Goal: Task Accomplishment & Management: Complete application form

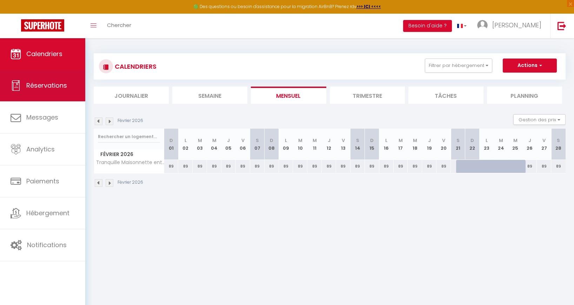
click at [49, 87] on span "Réservations" at bounding box center [46, 85] width 41 height 9
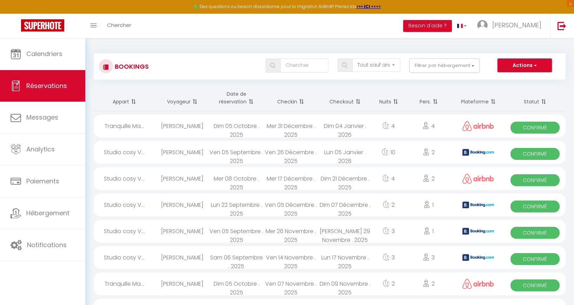
click at [542, 64] on button "Actions" at bounding box center [525, 66] width 54 height 14
click at [521, 78] on link "Nouvelle Réservation" at bounding box center [514, 80] width 75 height 9
select select
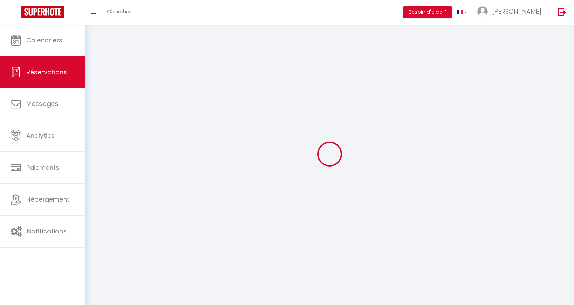
select select
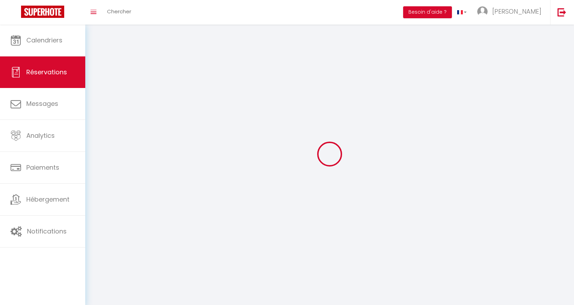
select select
checkbox input "false"
select select
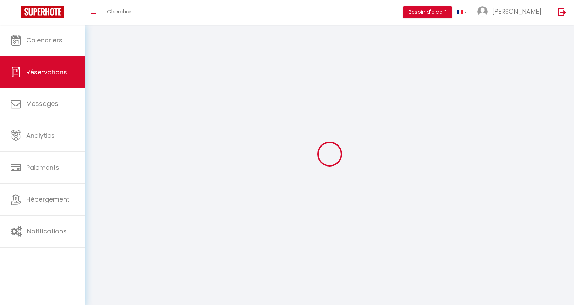
select select
checkbox input "false"
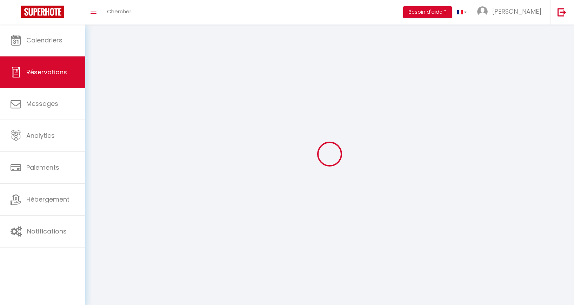
select select
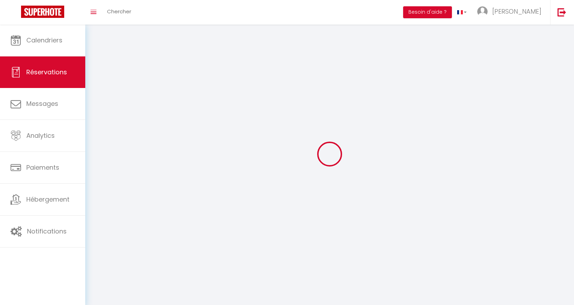
checkbox input "false"
select select
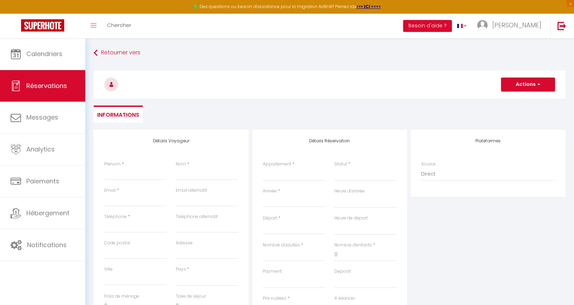
select select
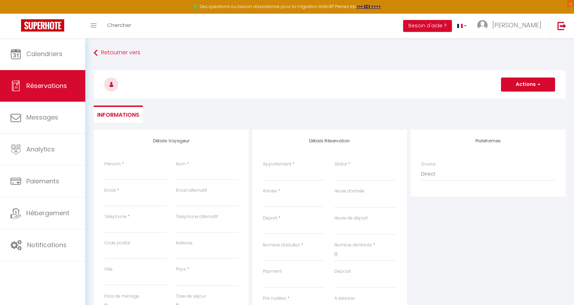
checkbox input "false"
select select
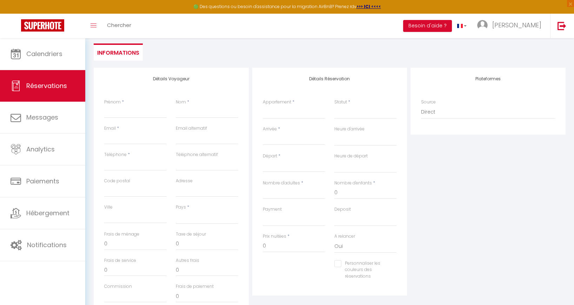
scroll to position [53, 0]
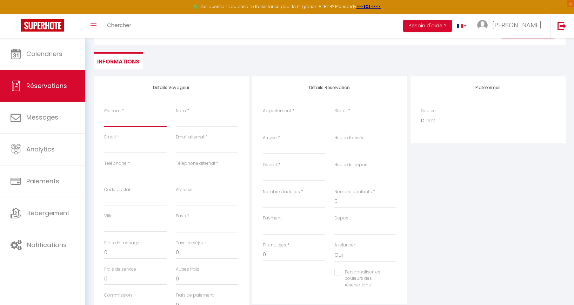
click at [111, 118] on input "Prénom" at bounding box center [135, 120] width 62 height 13
type input "G"
select select
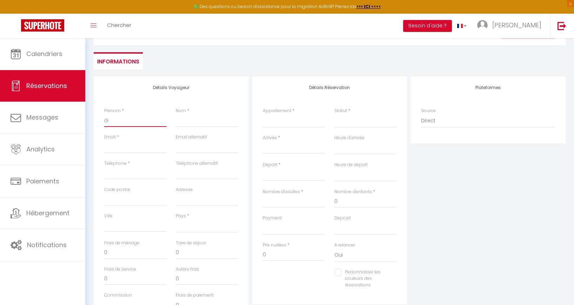
select select
checkbox input "false"
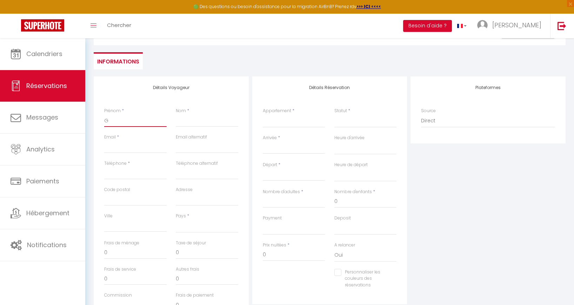
type input "Gi"
select select
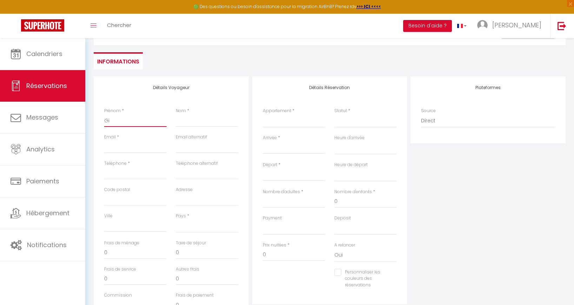
select select
checkbox input "false"
type input "Giu"
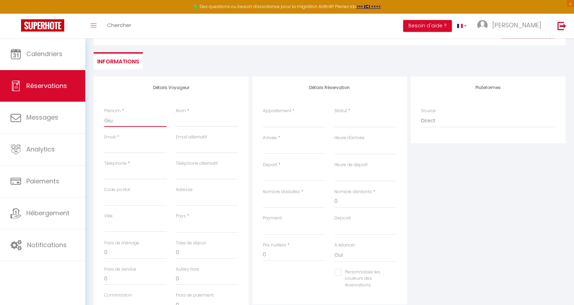
select select
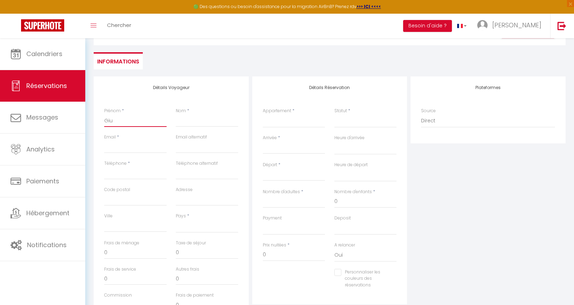
select select
checkbox input "false"
type input "[PERSON_NAME]"
select select
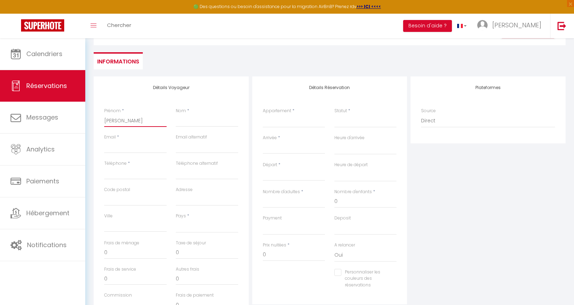
select select
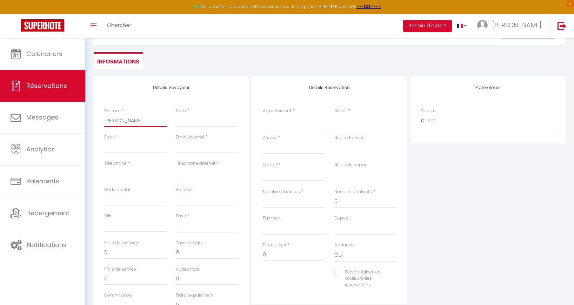
select select
checkbox input "false"
type input "Giuse"
select select
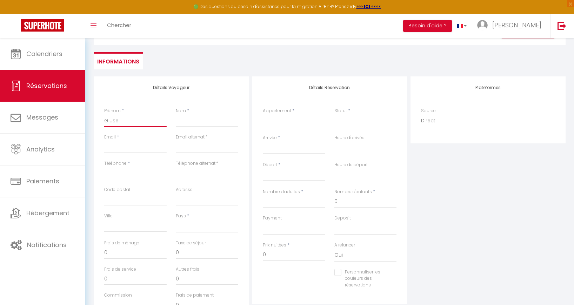
select select
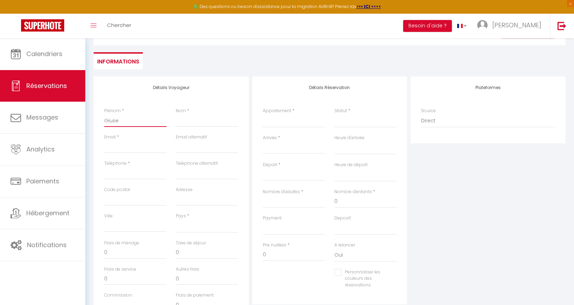
checkbox input "false"
type input "Giusep"
select select
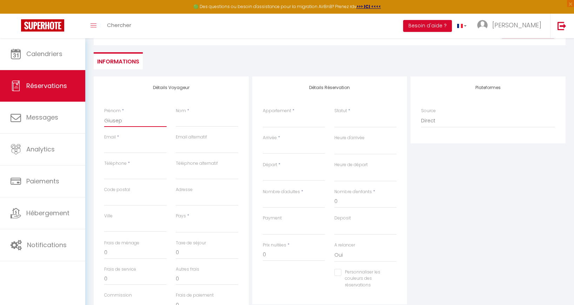
select select
checkbox input "false"
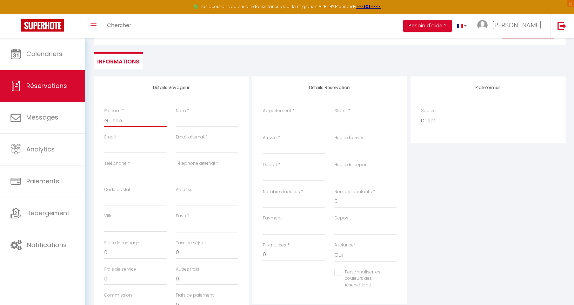
type input "[PERSON_NAME]"
select select
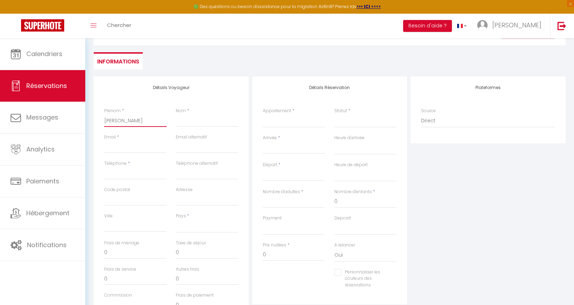
select select
checkbox input "false"
type input "[PERSON_NAME]"
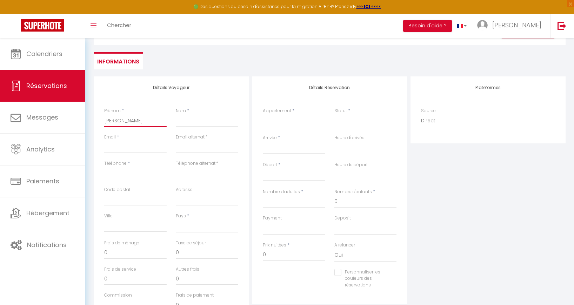
select select
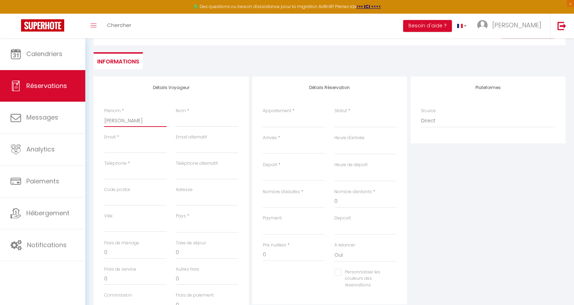
select select
checkbox input "false"
type input "[PERSON_NAME]"
click at [219, 123] on input "Nom" at bounding box center [207, 120] width 62 height 13
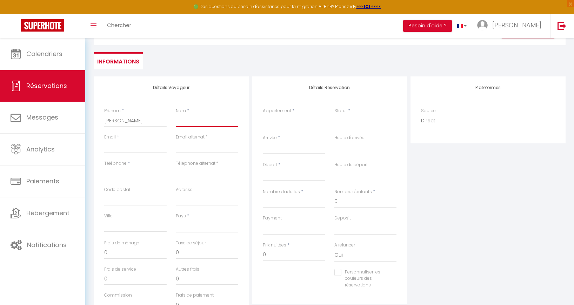
type input "P"
select select
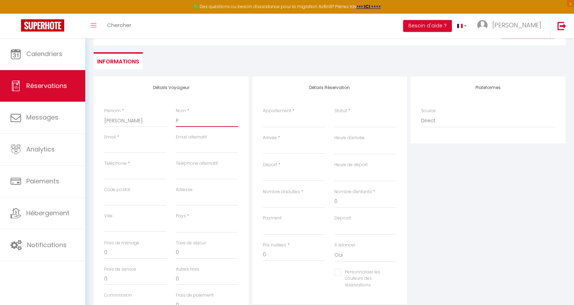
select select
checkbox input "false"
type input "Pi"
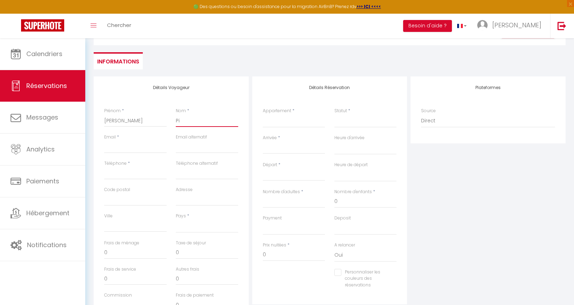
select select
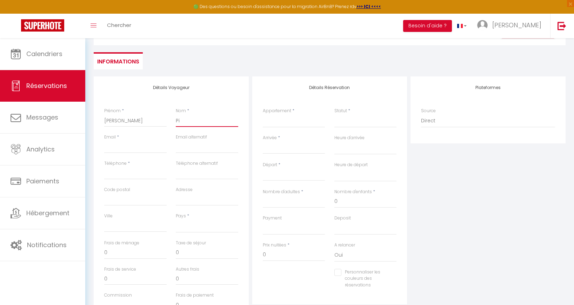
select select
checkbox input "false"
type input "Pic"
select select
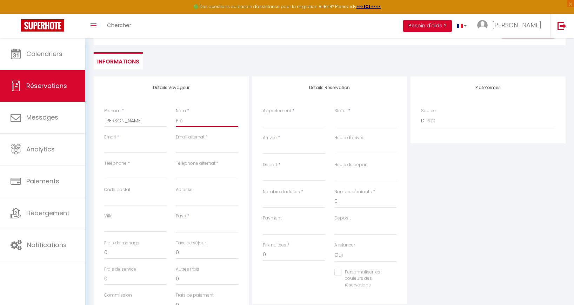
select select
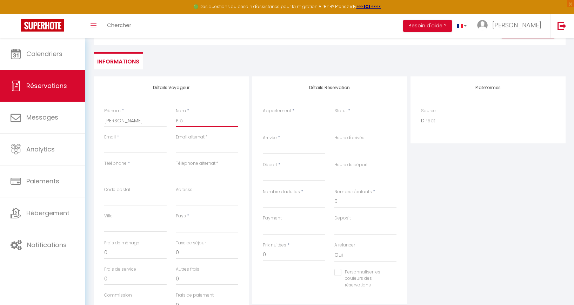
select select
checkbox input "false"
type input "Pici"
select select
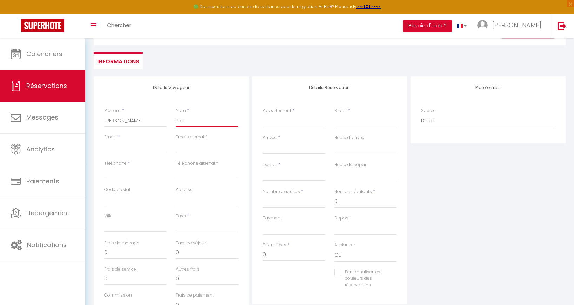
select select
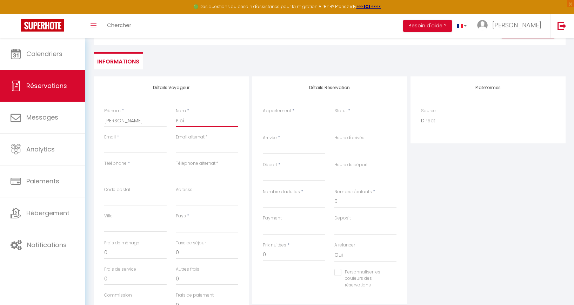
checkbox input "false"
type input "Piciu"
select select
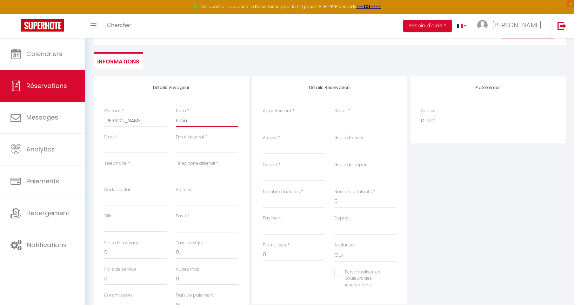
select select
checkbox input "false"
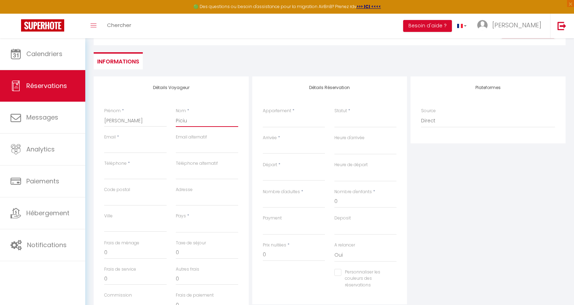
type input "Piciul"
select select
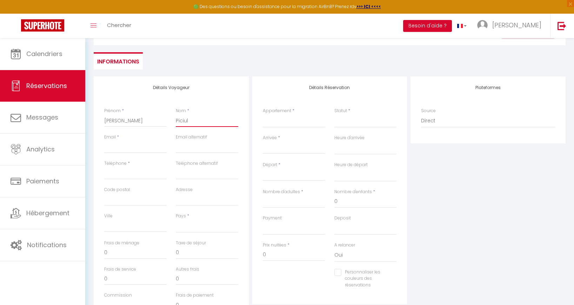
select select
checkbox input "false"
type input "Piciuli"
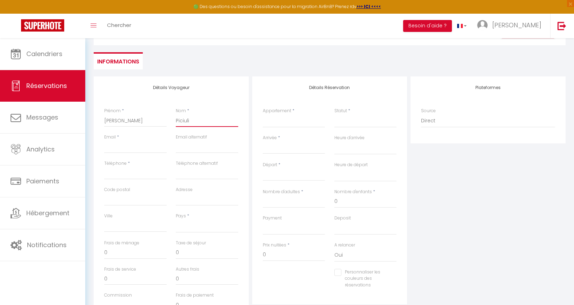
select select
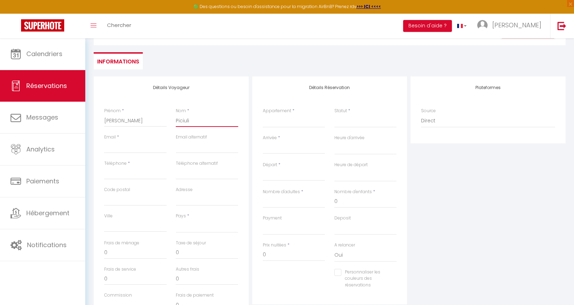
select select
checkbox input "false"
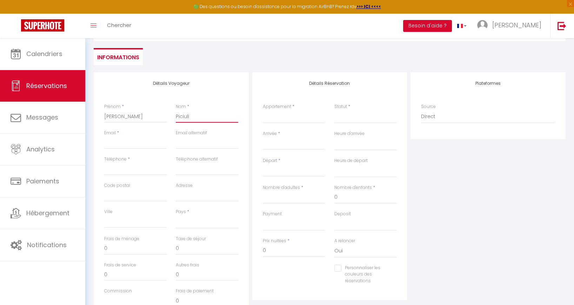
scroll to position [58, 0]
type input "Piciuli"
click at [192, 222] on select "[GEOGRAPHIC_DATA] [GEOGRAPHIC_DATA] [GEOGRAPHIC_DATA] [GEOGRAPHIC_DATA] [GEOGRA…" at bounding box center [207, 221] width 62 height 13
select select "IT"
click at [176, 215] on select "[GEOGRAPHIC_DATA] [GEOGRAPHIC_DATA] [GEOGRAPHIC_DATA] [GEOGRAPHIC_DATA] [GEOGRA…" at bounding box center [207, 221] width 62 height 13
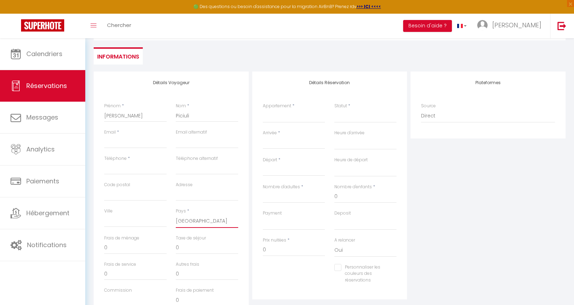
select select
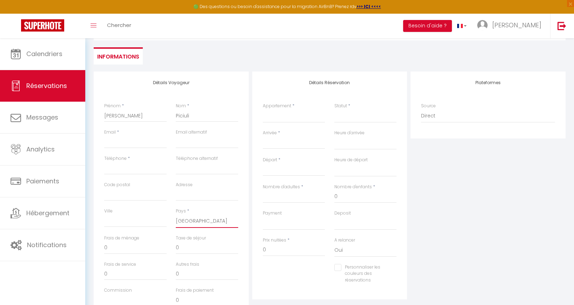
select select
checkbox input "false"
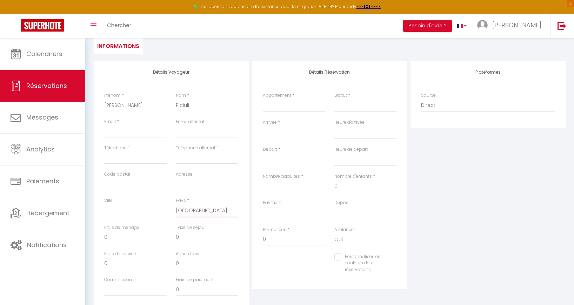
scroll to position [68, 0]
click at [283, 107] on select "Maison avec jardin, plage à 2 km Studio [GEOGRAPHIC_DATA] proche [GEOGRAPHIC_DA…" at bounding box center [294, 105] width 62 height 13
select select "78269"
click at [263, 99] on select "Maison avec jardin, plage à 2 km Studio [GEOGRAPHIC_DATA] proche [GEOGRAPHIC_DA…" at bounding box center [294, 105] width 62 height 13
select select
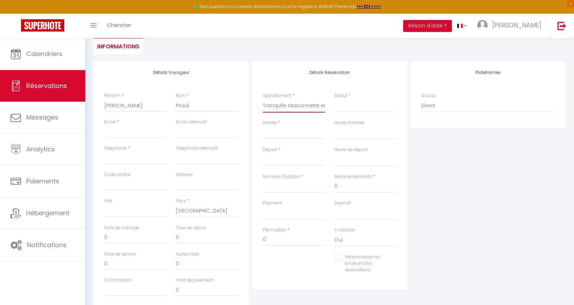
select select
checkbox input "false"
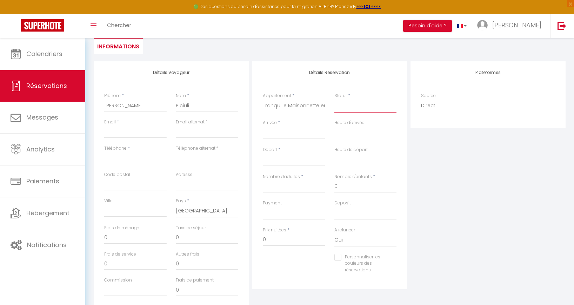
click at [360, 108] on select "Confirmé Non Confirmé [PERSON_NAME] par le voyageur No Show Request" at bounding box center [366, 105] width 62 height 13
select select
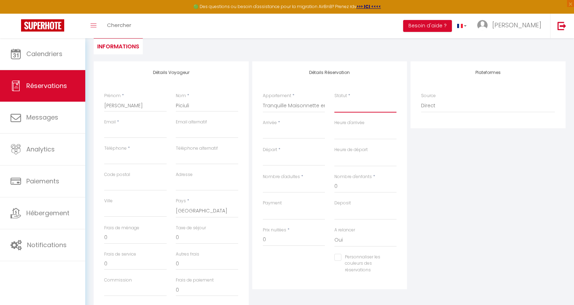
select select
checkbox input "false"
select select "1"
click at [335, 99] on select "Confirmé Non Confirmé [PERSON_NAME] par le voyageur No Show Request" at bounding box center [366, 105] width 62 height 13
select select
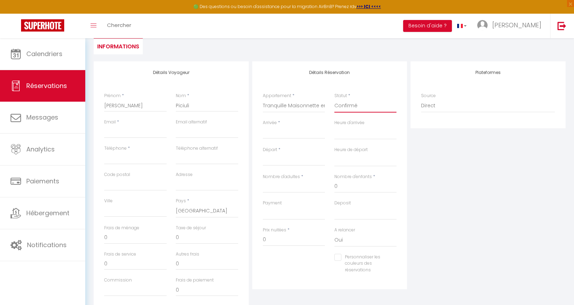
select select
checkbox input "false"
click at [354, 106] on select "Confirmé Non Confirmé [PERSON_NAME] par le voyageur No Show Request" at bounding box center [366, 105] width 62 height 13
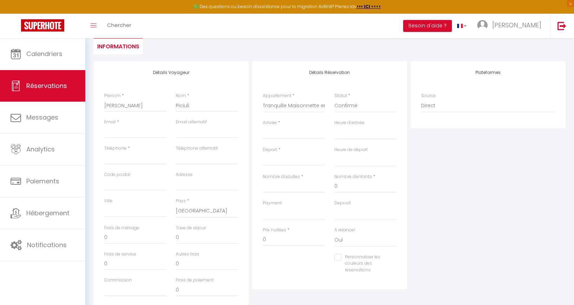
click at [286, 132] on input "Arrivée" at bounding box center [294, 133] width 62 height 9
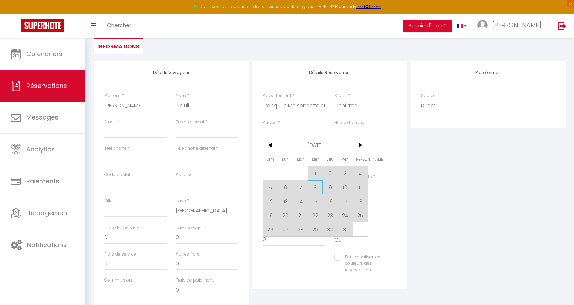
click at [317, 190] on span "8" at bounding box center [315, 187] width 15 height 14
type input "Mer 08 Octobre 2025"
select select
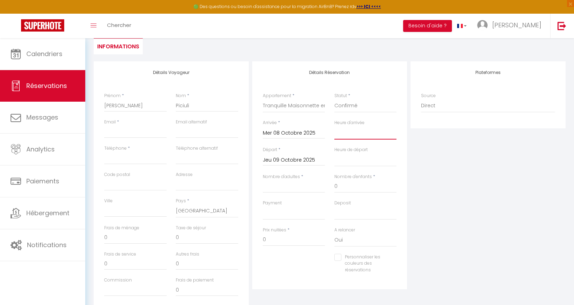
click at [350, 135] on select "00:00 00:30 01:00 01:30 02:00 02:30 03:00 03:30 04:00 04:30 05:00 05:30 06:00 0…" at bounding box center [366, 132] width 62 height 13
click at [287, 159] on input "Jeu 09 Octobre 2025" at bounding box center [294, 160] width 62 height 9
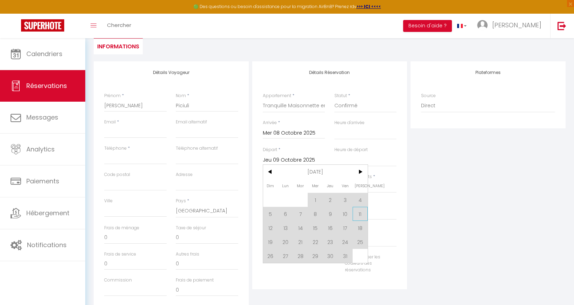
click at [358, 213] on span "11" at bounding box center [360, 214] width 15 height 14
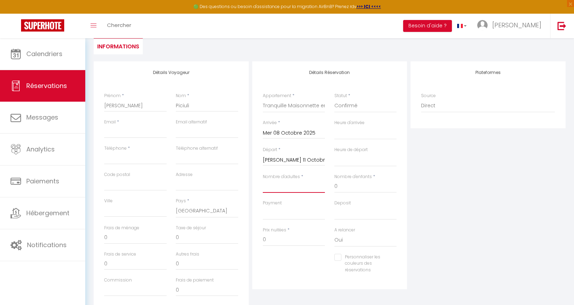
click at [299, 189] on input "Nombre d'adultes" at bounding box center [294, 186] width 62 height 13
click at [295, 211] on select "OK KO" at bounding box center [294, 213] width 62 height 13
click at [263, 207] on select "OK KO" at bounding box center [294, 213] width 62 height 13
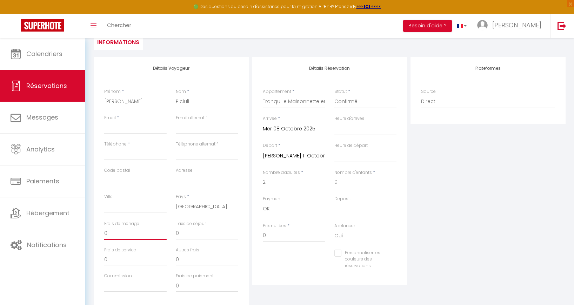
click at [106, 229] on input "0" at bounding box center [135, 234] width 62 height 13
click at [275, 234] on input "0" at bounding box center [294, 236] width 62 height 13
click at [278, 247] on div "Prix nuitées * 085" at bounding box center [294, 236] width 72 height 27
drag, startPoint x: 266, startPoint y: 236, endPoint x: 262, endPoint y: 236, distance: 4.2
click at [262, 236] on div "Prix nuitées * 085" at bounding box center [294, 236] width 72 height 27
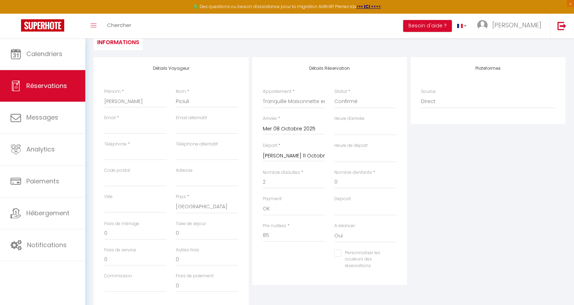
click at [286, 256] on div "Personnaliser les couleurs des réservations #D7092E" at bounding box center [329, 263] width 143 height 27
click at [338, 253] on input "Personnaliser les couleurs des réservations" at bounding box center [362, 253] width 54 height 7
click at [395, 260] on span at bounding box center [394, 259] width 6 height 6
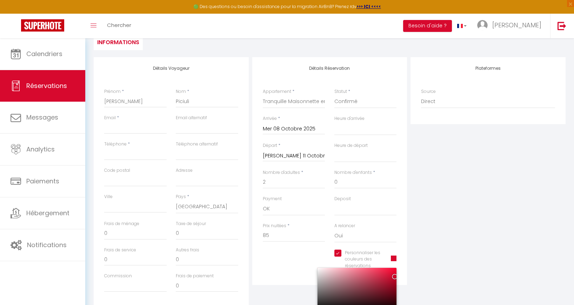
scroll to position [125, 0]
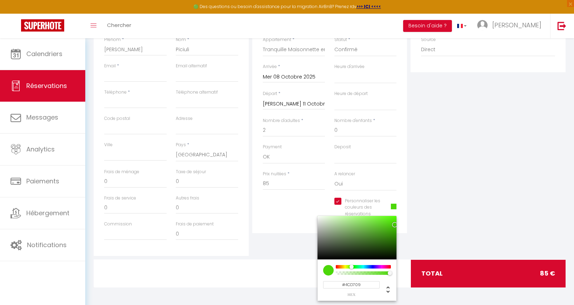
click at [352, 268] on div at bounding box center [364, 267] width 54 height 4
click at [470, 210] on div "Plateformes Source Direct [DOMAIN_NAME] [DOMAIN_NAME] Chalet montagne Expedia G…" at bounding box center [488, 130] width 159 height 251
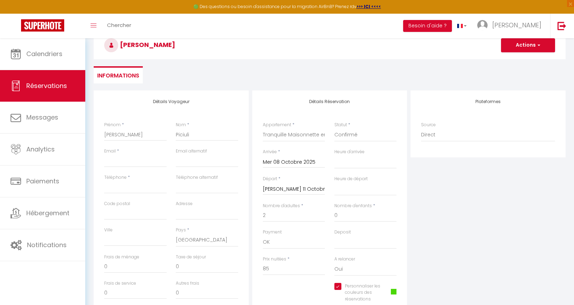
scroll to position [28, 0]
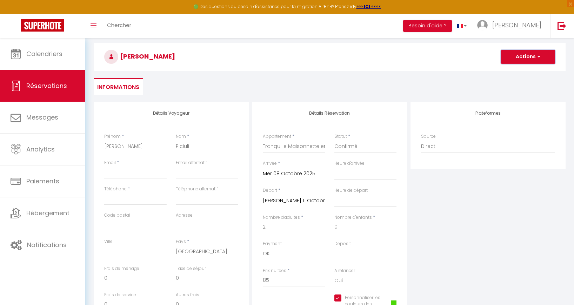
click at [547, 54] on button "Actions" at bounding box center [528, 57] width 54 height 14
click at [520, 70] on link "Enregistrer" at bounding box center [521, 72] width 55 height 9
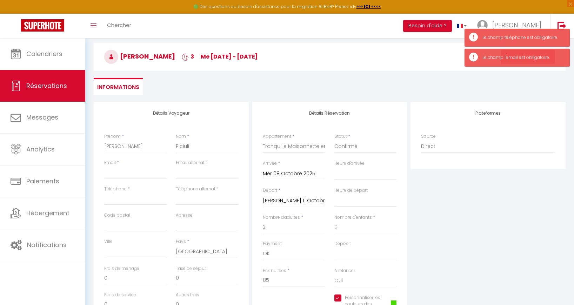
scroll to position [32, 0]
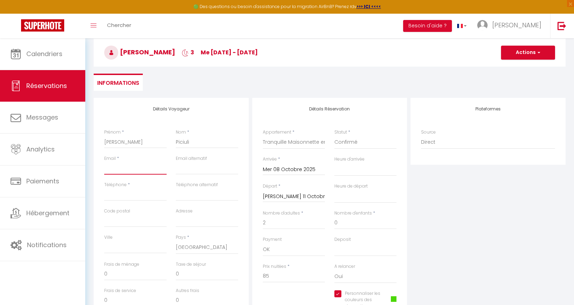
click at [124, 172] on input "Email client" at bounding box center [135, 168] width 62 height 13
click at [134, 192] on input "Téléphone" at bounding box center [135, 195] width 62 height 13
click at [147, 211] on div "Code postal" at bounding box center [135, 217] width 62 height 19
click at [109, 193] on input "01234567" at bounding box center [135, 195] width 62 height 13
click at [184, 222] on input "Adresse" at bounding box center [207, 221] width 62 height 13
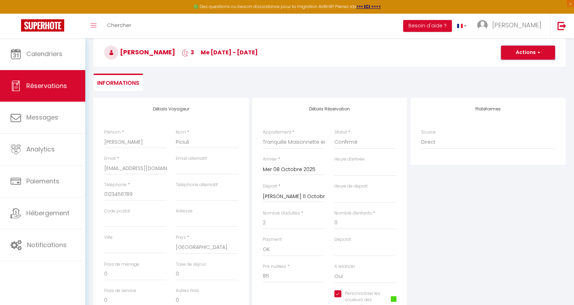
click at [539, 52] on span "button" at bounding box center [538, 53] width 4 height 6
click at [521, 65] on link "Enregistrer" at bounding box center [521, 68] width 55 height 9
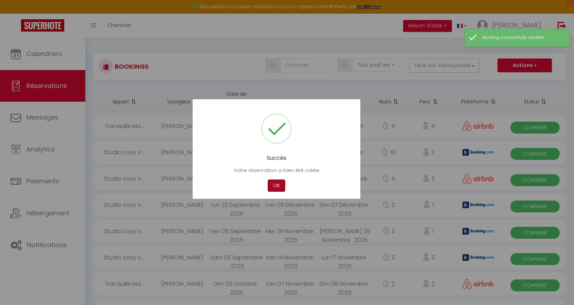
click at [278, 186] on button "OK" at bounding box center [277, 186] width 18 height 12
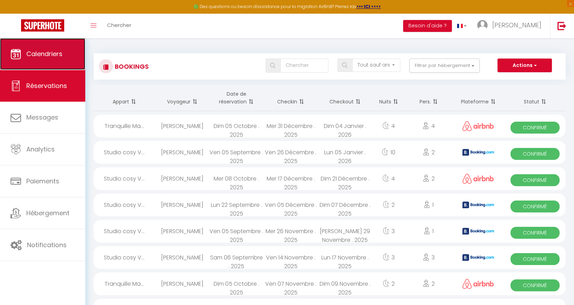
click at [45, 59] on link "Calendriers" at bounding box center [42, 54] width 85 height 32
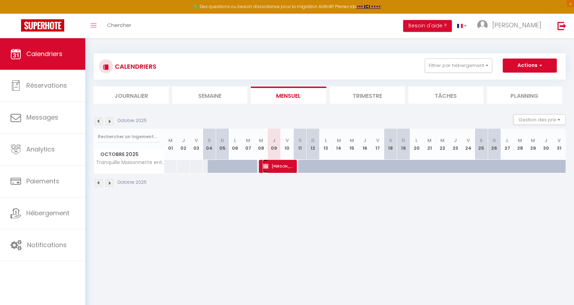
click at [275, 170] on span "[PERSON_NAME]" at bounding box center [278, 166] width 30 height 13
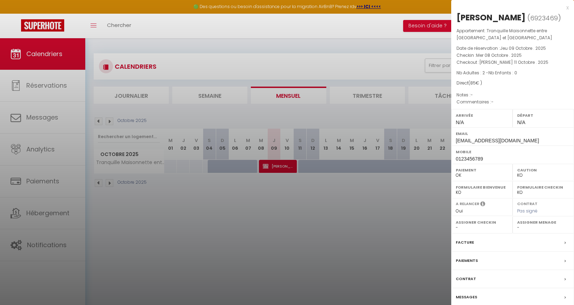
click at [568, 8] on div "x" at bounding box center [510, 8] width 118 height 8
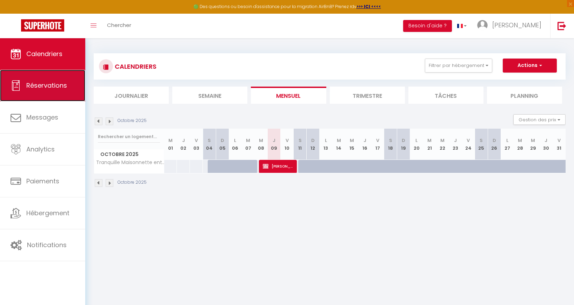
click at [42, 85] on span "Réservations" at bounding box center [46, 85] width 41 height 9
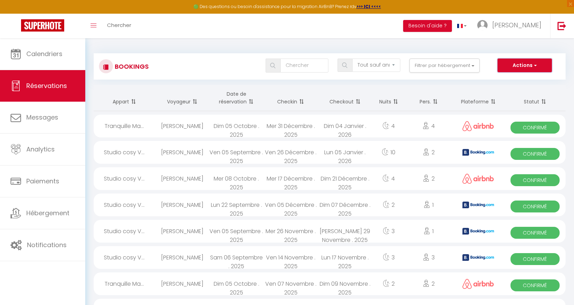
click at [535, 66] on span "button" at bounding box center [535, 65] width 4 height 7
click at [521, 80] on link "Nouvelle Réservation" at bounding box center [514, 80] width 75 height 9
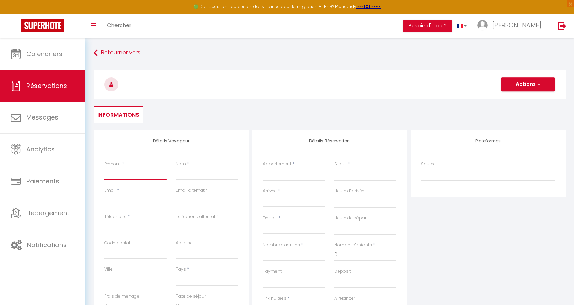
click at [137, 179] on input "Prénom" at bounding box center [135, 174] width 62 height 13
click at [191, 172] on input "Nom" at bounding box center [207, 174] width 62 height 13
click at [147, 204] on input "Email client" at bounding box center [135, 200] width 62 height 13
click at [127, 225] on input "Téléphone" at bounding box center [135, 226] width 62 height 13
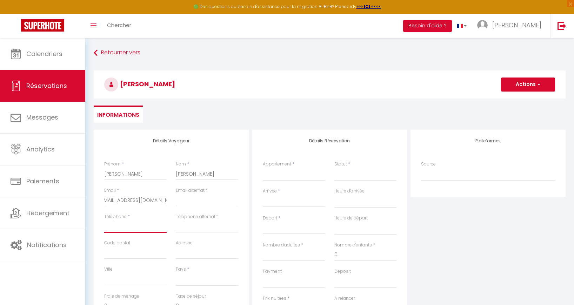
scroll to position [0, 0]
click at [129, 252] on input "Code postal" at bounding box center [135, 253] width 62 height 13
click at [187, 277] on select "[GEOGRAPHIC_DATA] [GEOGRAPHIC_DATA] [GEOGRAPHIC_DATA] [GEOGRAPHIC_DATA] [GEOGRA…" at bounding box center [207, 279] width 62 height 13
click at [176, 273] on select "[GEOGRAPHIC_DATA] [GEOGRAPHIC_DATA] [GEOGRAPHIC_DATA] [GEOGRAPHIC_DATA] [GEOGRA…" at bounding box center [207, 279] width 62 height 13
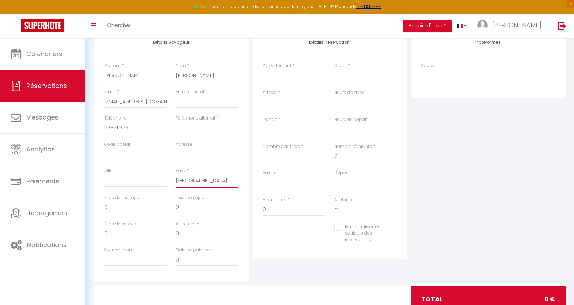
scroll to position [37, 0]
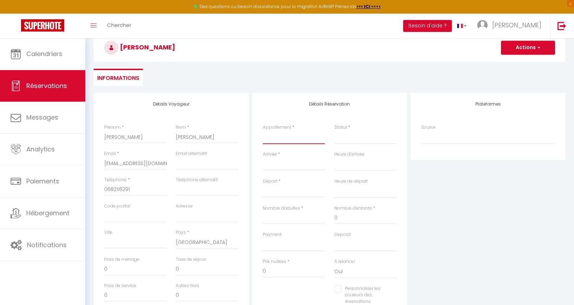
click at [278, 136] on select "Maison avec jardin, plage à 2 km Studio [GEOGRAPHIC_DATA] proche [GEOGRAPHIC_DA…" at bounding box center [294, 137] width 62 height 13
click at [263, 131] on select "Maison avec jardin, plage à 2 km Studio [GEOGRAPHIC_DATA] proche [GEOGRAPHIC_DA…" at bounding box center [294, 137] width 62 height 13
click at [355, 138] on select "Confirmé Non Confirmé [PERSON_NAME] par le voyageur No Show Request" at bounding box center [366, 137] width 62 height 13
click at [335, 131] on select "Confirmé Non Confirmé [PERSON_NAME] par le voyageur No Show Request" at bounding box center [366, 137] width 62 height 13
click at [299, 165] on input "Arrivée" at bounding box center [294, 164] width 62 height 9
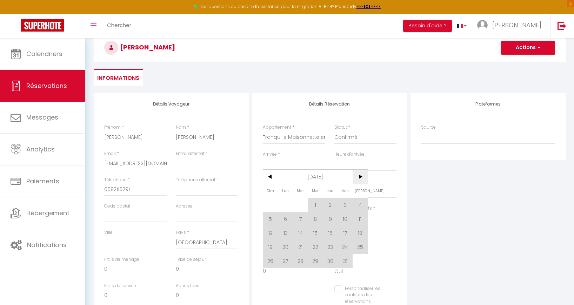
click at [358, 174] on span ">" at bounding box center [360, 177] width 15 height 14
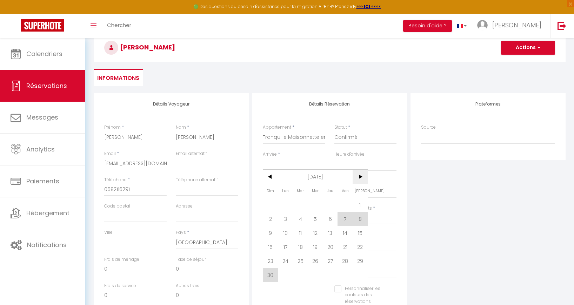
click at [358, 174] on span ">" at bounding box center [360, 177] width 15 height 14
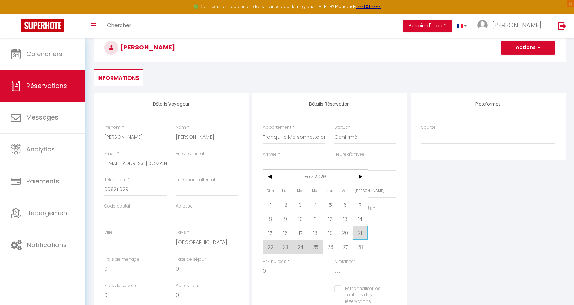
click at [358, 236] on span "21" at bounding box center [360, 233] width 15 height 14
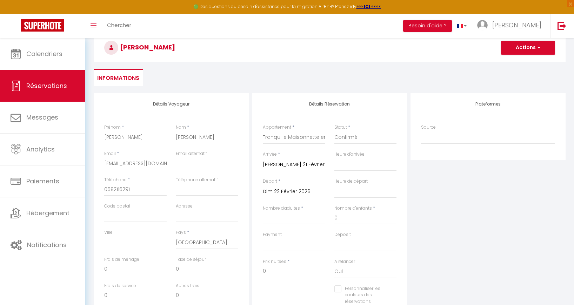
click at [298, 193] on input "Dim 22 Février 2026" at bounding box center [294, 191] width 62 height 9
click at [331, 273] on span "26" at bounding box center [330, 274] width 15 height 14
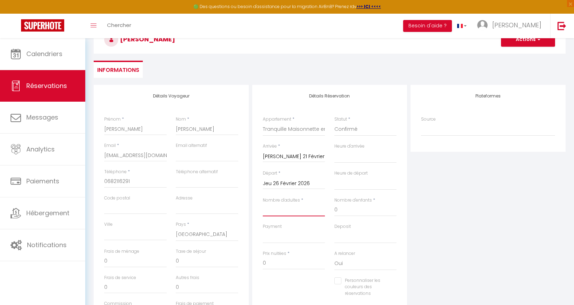
click at [290, 216] on input "Nombre d'adultes" at bounding box center [294, 210] width 62 height 13
click at [301, 235] on select "OK KO" at bounding box center [294, 236] width 62 height 13
click at [263, 230] on select "OK KO" at bounding box center [294, 236] width 62 height 13
click at [287, 261] on input "0" at bounding box center [294, 263] width 62 height 13
click at [304, 289] on div "Personnaliser les couleurs des réservations #D7092E" at bounding box center [329, 291] width 143 height 27
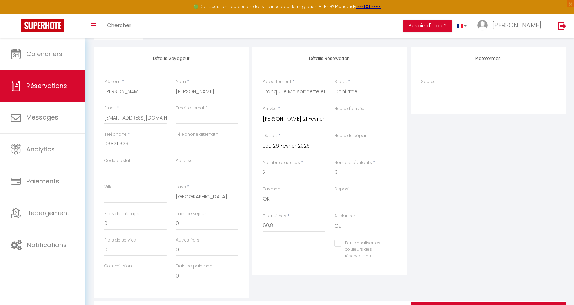
scroll to position [87, 0]
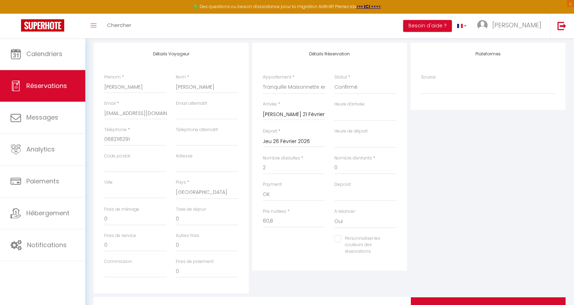
click at [337, 239] on input "Personnaliser les couleurs des réservations" at bounding box center [362, 239] width 54 height 7
click at [396, 245] on span at bounding box center [394, 245] width 6 height 6
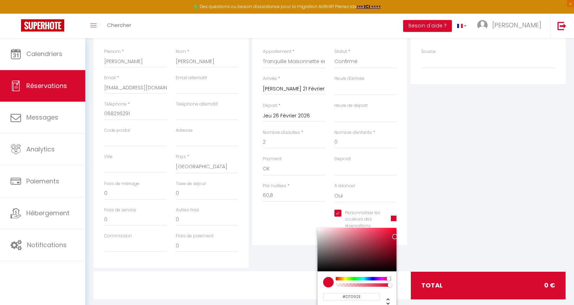
scroll to position [116, 0]
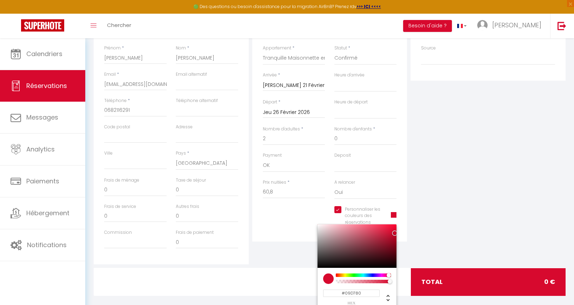
click at [360, 275] on div at bounding box center [364, 276] width 54 height 4
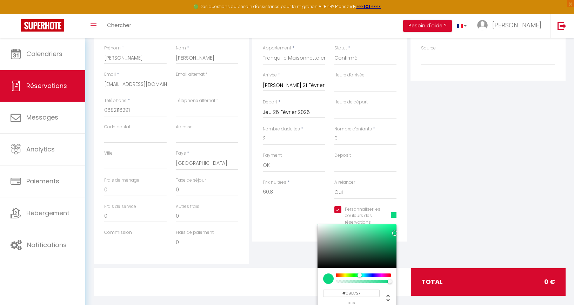
click at [356, 276] on div at bounding box center [364, 276] width 54 height 4
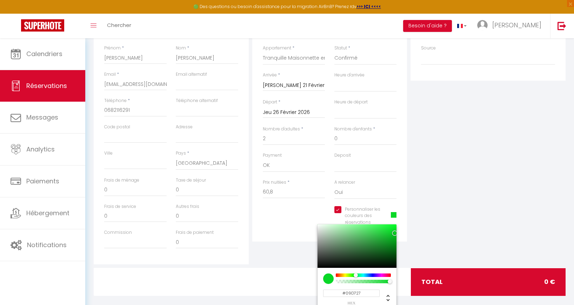
click at [471, 163] on div "Plateformes Source Direct [DOMAIN_NAME] [DOMAIN_NAME] Chalet montagne Expedia G…" at bounding box center [488, 139] width 159 height 251
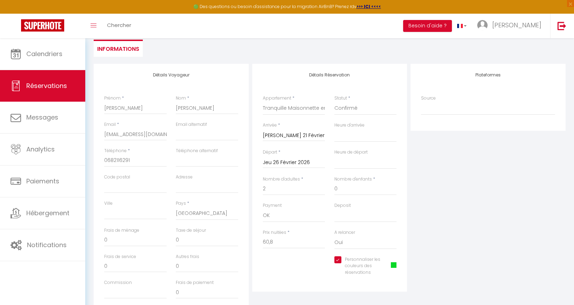
scroll to position [125, 0]
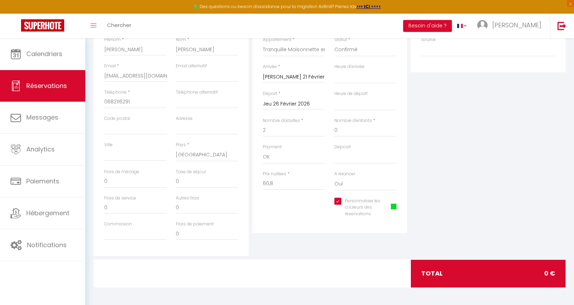
click at [494, 231] on div "Plateformes Source Direct [DOMAIN_NAME] [DOMAIN_NAME] Chalet montagne Expedia G…" at bounding box center [488, 130] width 159 height 251
click at [354, 183] on select "Oui Non" at bounding box center [366, 184] width 62 height 13
click at [335, 178] on select "Oui Non" at bounding box center [366, 184] width 62 height 13
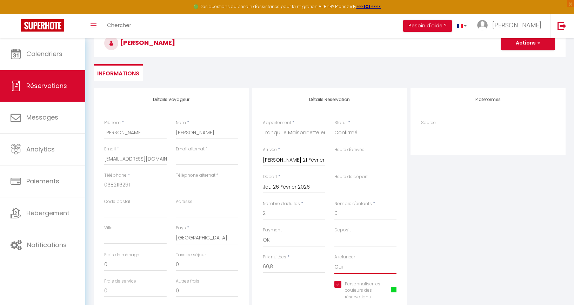
scroll to position [1, 0]
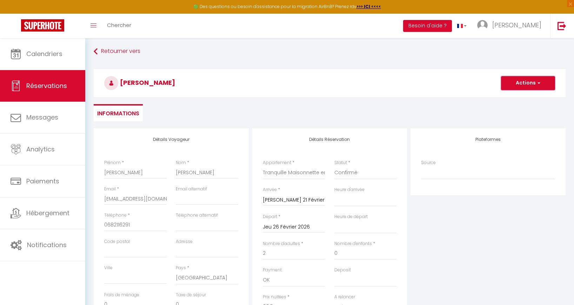
click at [526, 85] on button "Actions" at bounding box center [528, 83] width 54 height 14
click at [519, 98] on link "Enregistrer" at bounding box center [521, 98] width 55 height 9
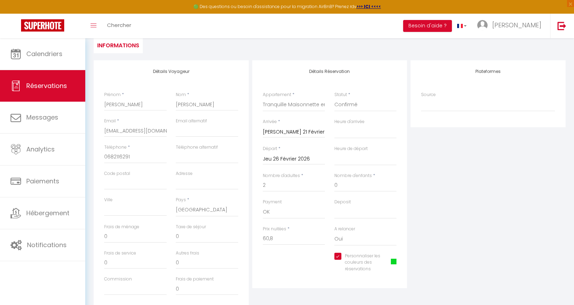
scroll to position [70, 0]
click at [281, 240] on input "60,8" at bounding box center [294, 238] width 62 height 13
click at [281, 262] on div "Personnaliser les couleurs des réservations #09D727" at bounding box center [329, 266] width 143 height 27
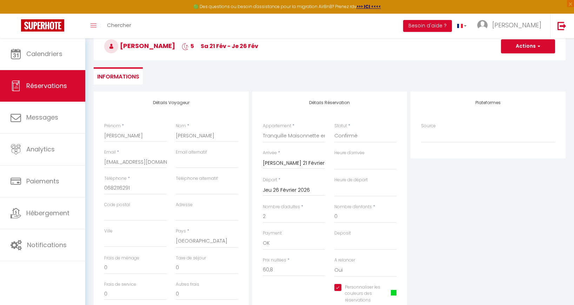
scroll to position [0, 0]
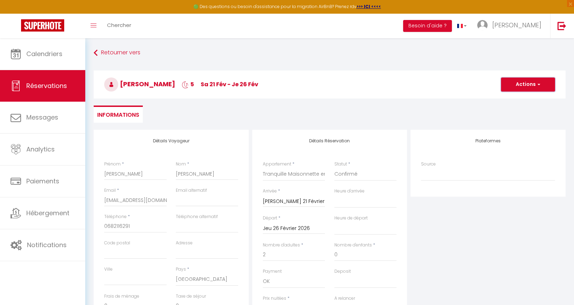
click at [522, 87] on button "Actions" at bounding box center [528, 85] width 54 height 14
click at [509, 100] on link "Enregistrer" at bounding box center [521, 99] width 55 height 9
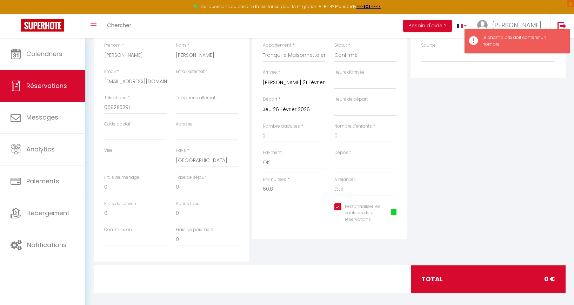
scroll to position [125, 0]
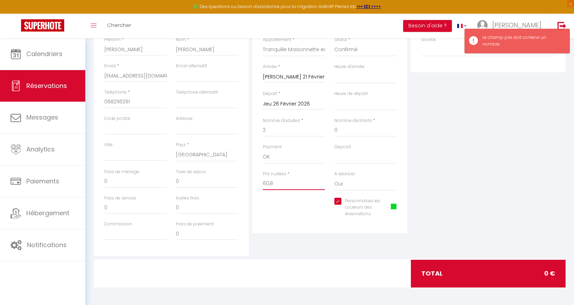
click at [286, 182] on input "60,8" at bounding box center [294, 184] width 62 height 13
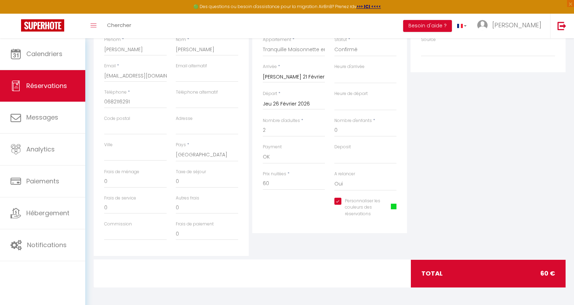
click at [451, 172] on div "Plateformes Source Direct [DOMAIN_NAME] [DOMAIN_NAME] Chalet montagne Expedia G…" at bounding box center [488, 130] width 159 height 251
click at [132, 180] on input "0" at bounding box center [135, 182] width 62 height 13
click at [145, 236] on input "Commission" at bounding box center [135, 234] width 62 height 13
click at [174, 265] on div at bounding box center [169, 273] width 160 height 27
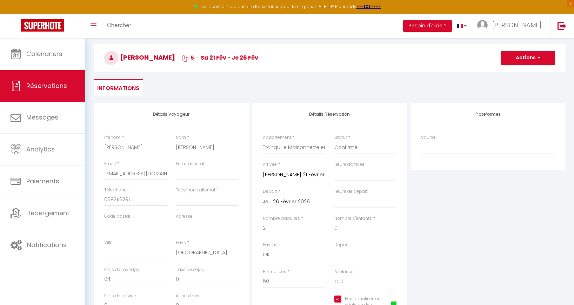
scroll to position [0, 0]
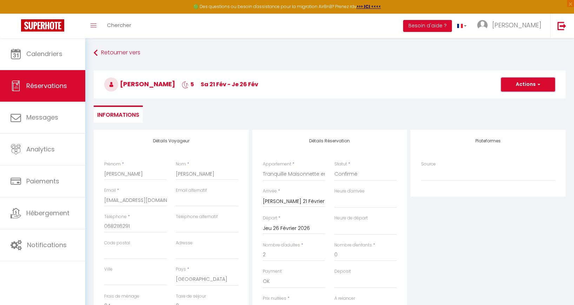
click at [517, 82] on button "Actions" at bounding box center [528, 85] width 54 height 14
click at [506, 102] on link "Enregistrer" at bounding box center [521, 99] width 55 height 9
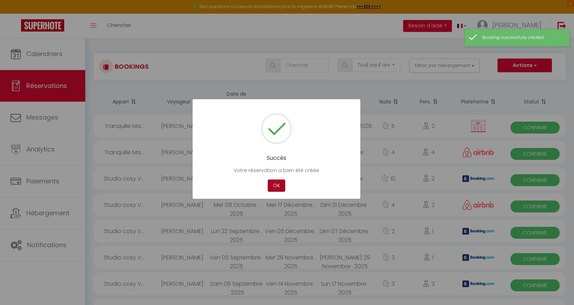
click at [281, 184] on button "OK" at bounding box center [277, 186] width 18 height 12
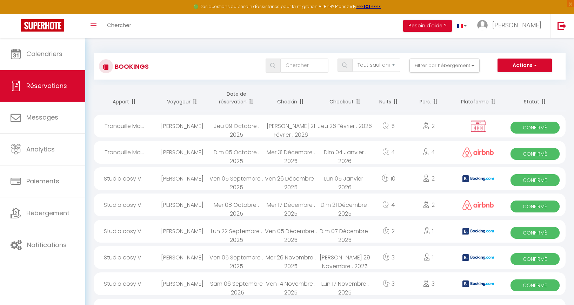
click at [285, 131] on div "[PERSON_NAME] 21 Février . 2026" at bounding box center [291, 126] width 54 height 23
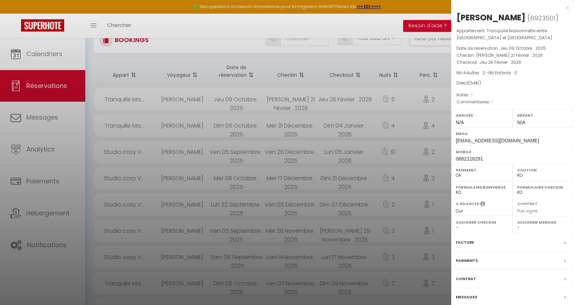
scroll to position [28, 0]
click at [508, 245] on div "Facture" at bounding box center [512, 243] width 123 height 18
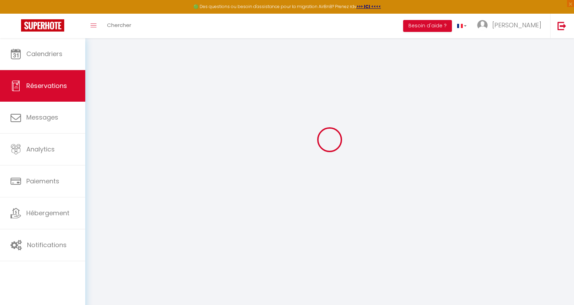
scroll to position [66, 0]
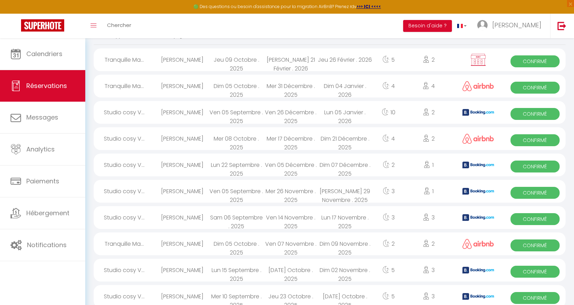
click at [406, 62] on div "2" at bounding box center [429, 59] width 47 height 23
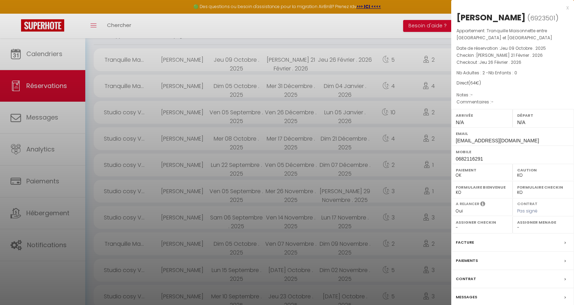
click at [500, 262] on div "Paiements" at bounding box center [512, 261] width 123 height 18
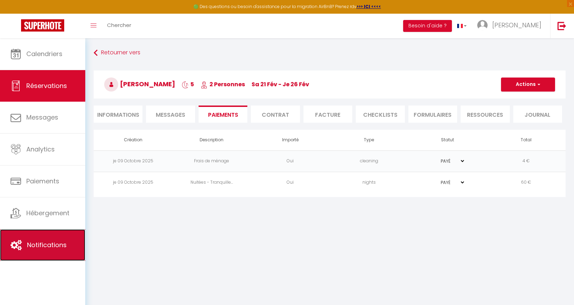
click at [21, 251] on link "Notifications" at bounding box center [42, 246] width 85 height 32
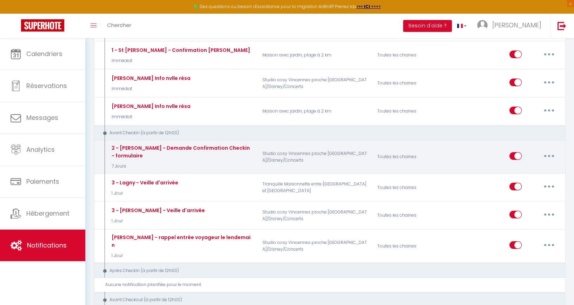
scroll to position [140, 0]
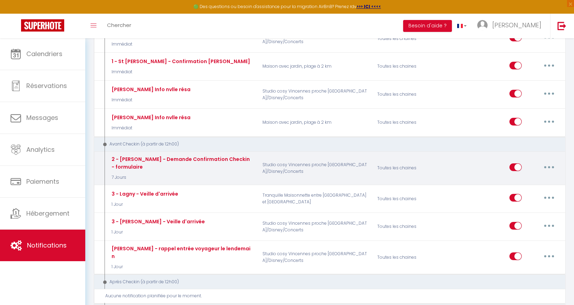
click at [549, 167] on icon "button" at bounding box center [549, 167] width 2 height 2
click at [517, 185] on link "Editer" at bounding box center [531, 183] width 52 height 12
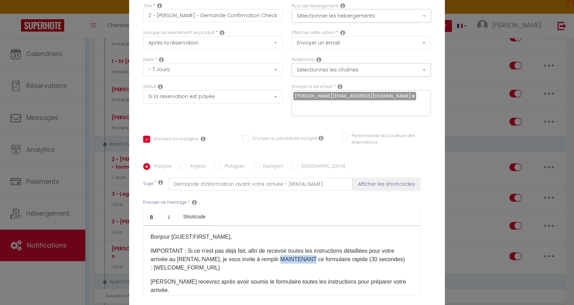
drag, startPoint x: 281, startPoint y: 255, endPoint x: 312, endPoint y: 254, distance: 31.3
click at [312, 254] on p "IMPORTANT : Si ce n'est pas déjà fait, afin de recevoir toutes les instructions…" at bounding box center [282, 259] width 263 height 25
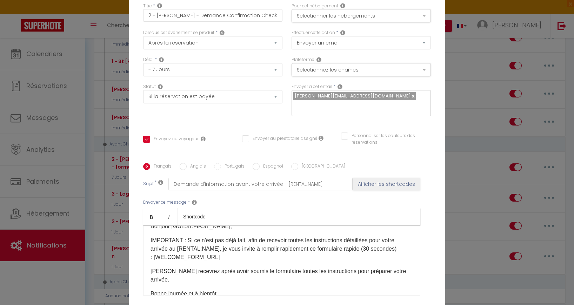
scroll to position [20, 0]
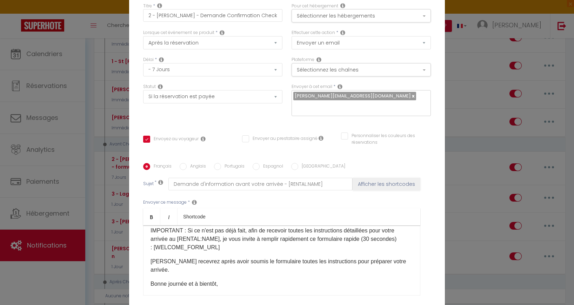
click at [194, 164] on label "Anglais" at bounding box center [196, 167] width 19 height 8
click at [187, 164] on input "Anglais" at bounding box center [183, 166] width 7 height 7
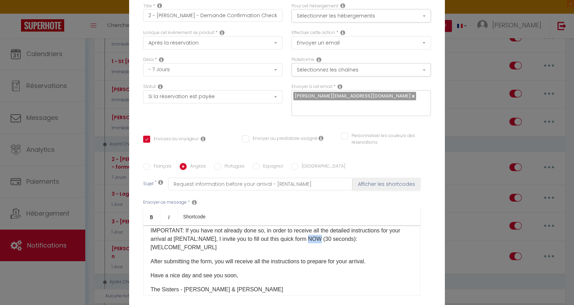
drag, startPoint x: 314, startPoint y: 232, endPoint x: 323, endPoint y: 232, distance: 9.5
click at [323, 232] on p "IMPORTANT: If you have not already done so, in order to receive all the detaile…" at bounding box center [282, 239] width 263 height 25
click at [263, 163] on label "Espagnol" at bounding box center [272, 167] width 24 height 8
click at [260, 163] on input "Espagnol" at bounding box center [256, 166] width 7 height 7
drag, startPoint x: 306, startPoint y: 234, endPoint x: 324, endPoint y: 235, distance: 17.9
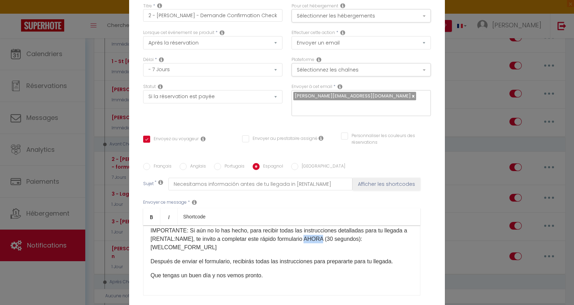
click at [324, 235] on p "IMPORTANTE: Si aún no lo has hecho, para recibir todas las instrucciones detall…" at bounding box center [282, 239] width 263 height 25
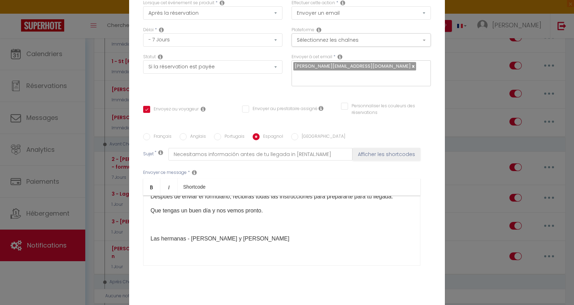
scroll to position [60, 0]
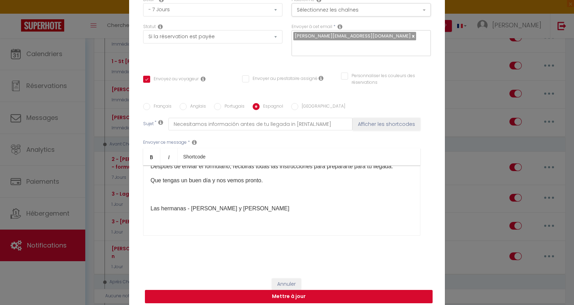
click at [290, 290] on button "Mettre à jour" at bounding box center [289, 296] width 288 height 13
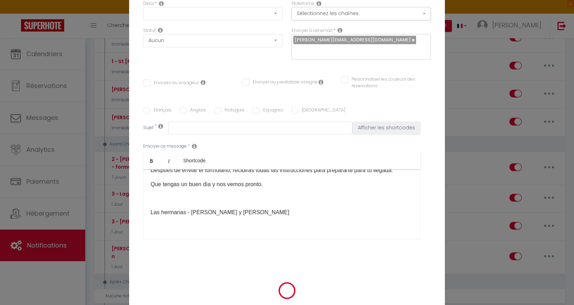
scroll to position [0, 0]
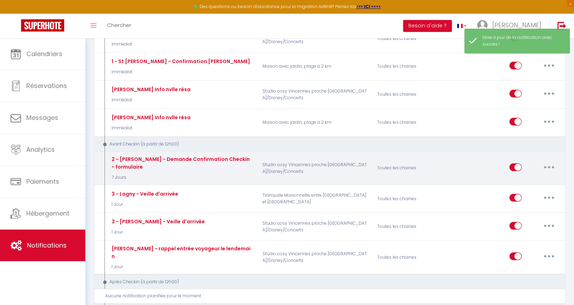
click at [551, 169] on button "button" at bounding box center [550, 167] width 20 height 11
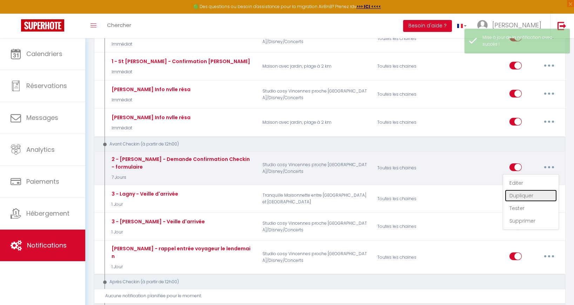
click at [531, 197] on link "Dupliquer" at bounding box center [531, 196] width 52 height 12
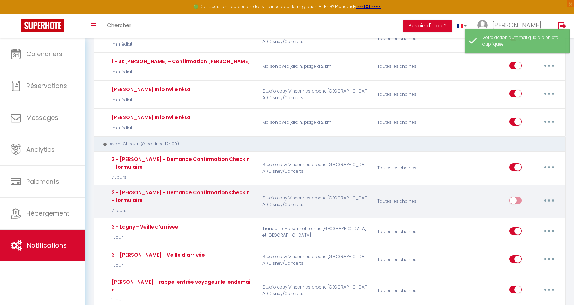
click at [554, 204] on button "button" at bounding box center [550, 200] width 20 height 11
click at [515, 216] on link "Editer" at bounding box center [531, 217] width 52 height 12
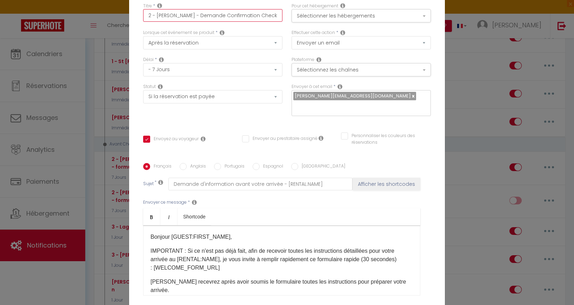
drag, startPoint x: 177, startPoint y: 21, endPoint x: 177, endPoint y: 50, distance: 29.5
click at [177, 27] on div "Titre * 2 - [PERSON_NAME] - Demande Confirmation Checkin - formulaire" at bounding box center [213, 16] width 149 height 27
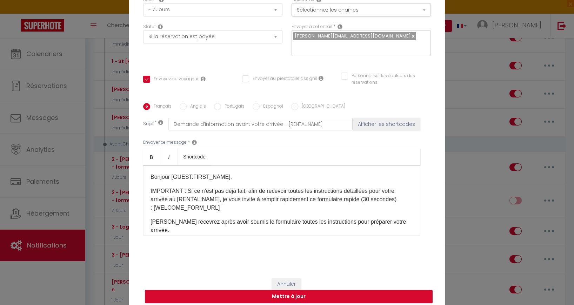
click at [292, 292] on button "Mettre à jour" at bounding box center [289, 296] width 288 height 13
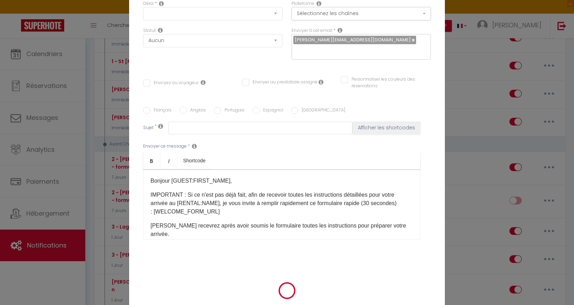
scroll to position [0, 0]
